Goal: Information Seeking & Learning: Learn about a topic

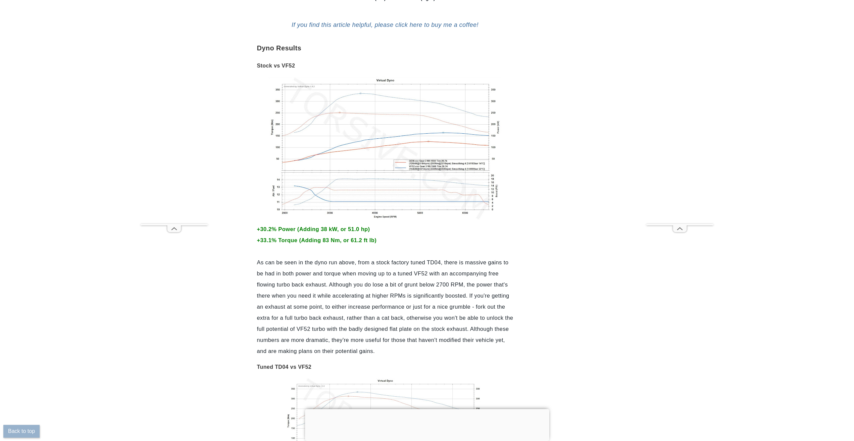
scroll to position [436, 0]
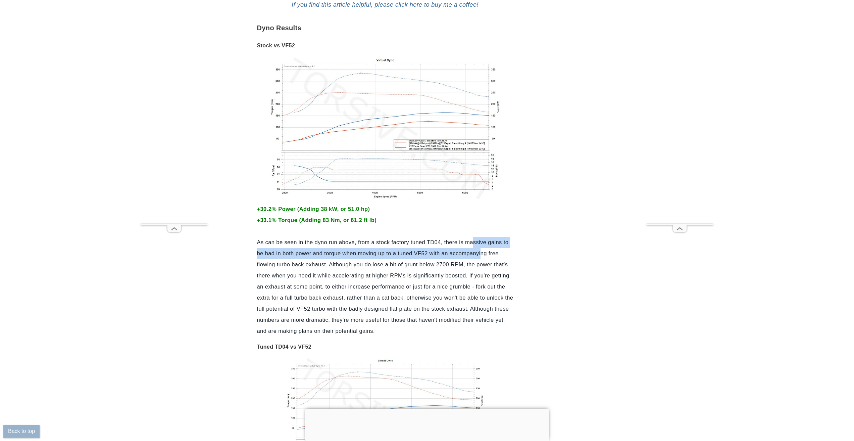
drag, startPoint x: 473, startPoint y: 242, endPoint x: 473, endPoint y: 252, distance: 9.7
drag, startPoint x: 423, startPoint y: 253, endPoint x: 427, endPoint y: 254, distance: 3.5
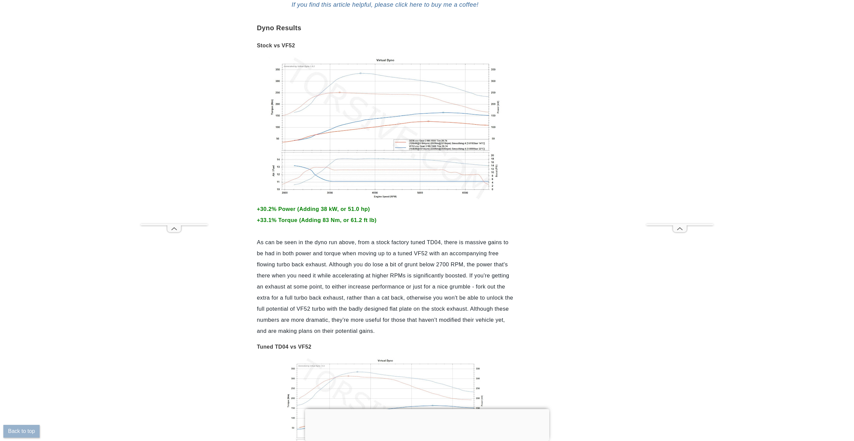
drag, startPoint x: 858, startPoint y: 88, endPoint x: 510, endPoint y: 223, distance: 373.3
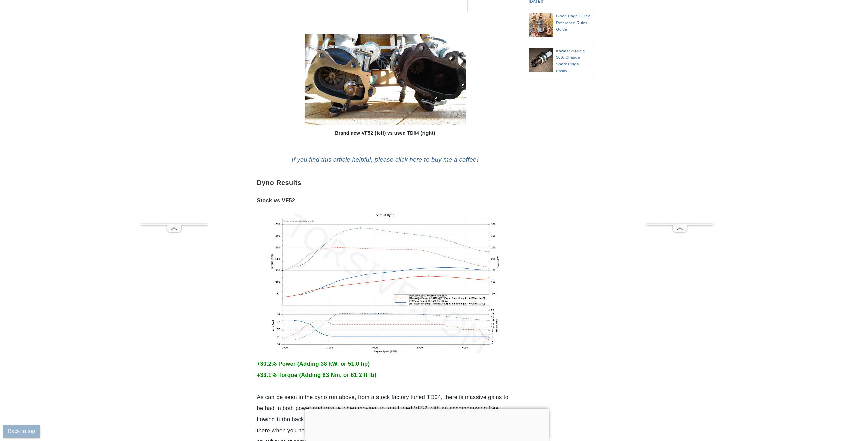
scroll to position [269, 0]
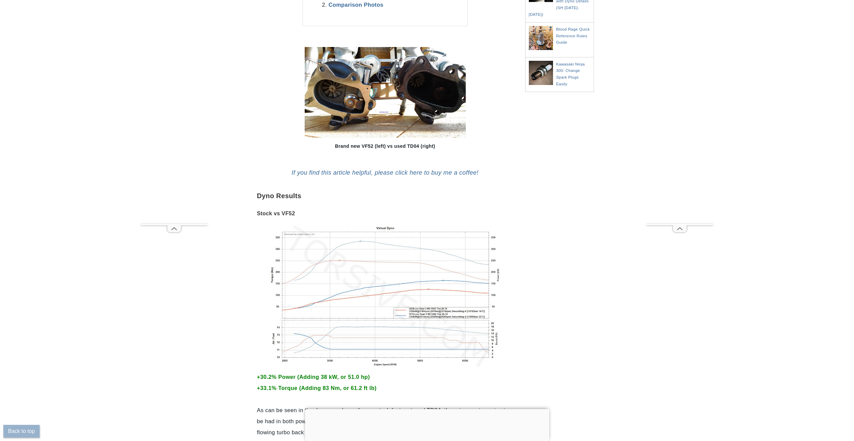
click at [369, 147] on div "Brand new VF52 (left) vs used TD04 (right)" at bounding box center [385, 148] width 218 height 14
copy div "VF52"
